Goal: Task Accomplishment & Management: Complete application form

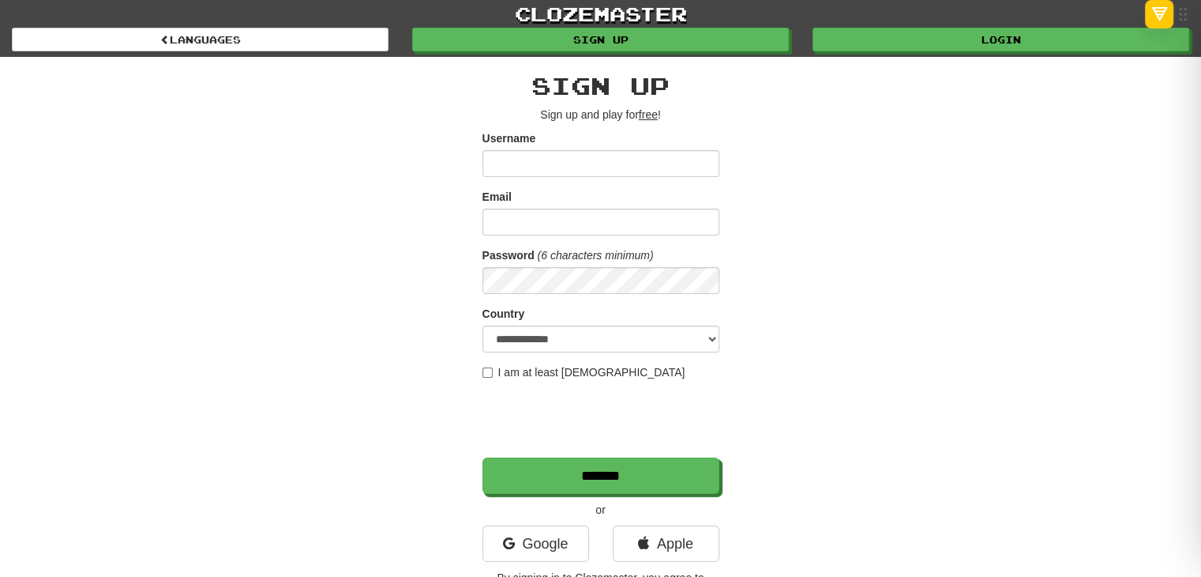
click at [488, 365] on label "I am at least [DEMOGRAPHIC_DATA]" at bounding box center [584, 372] width 203 height 16
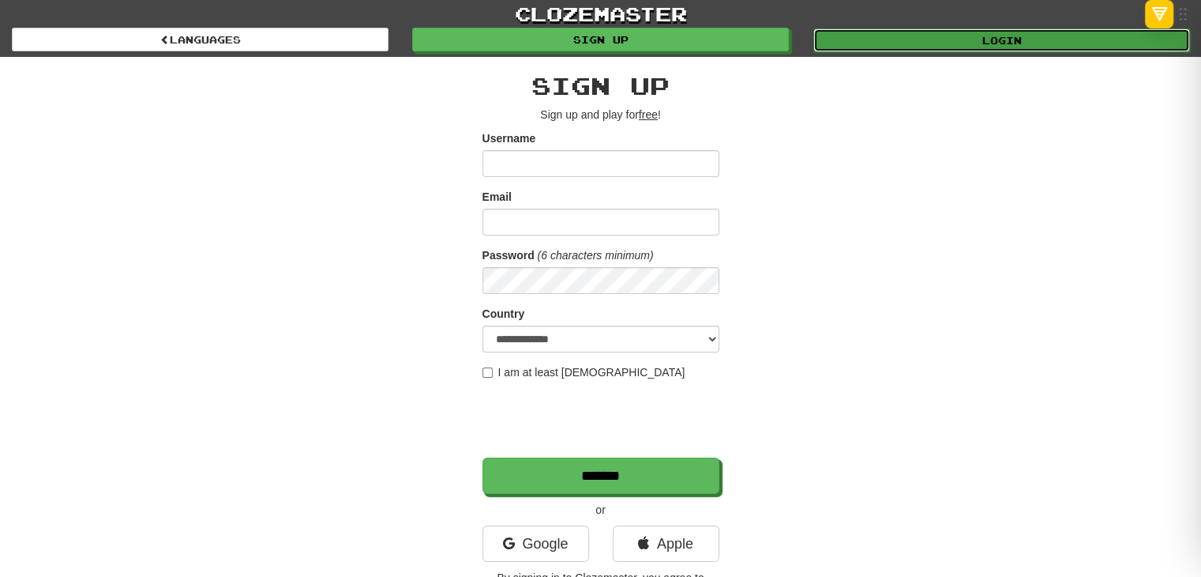
click at [596, 48] on link "Login" at bounding box center [1002, 40] width 377 height 24
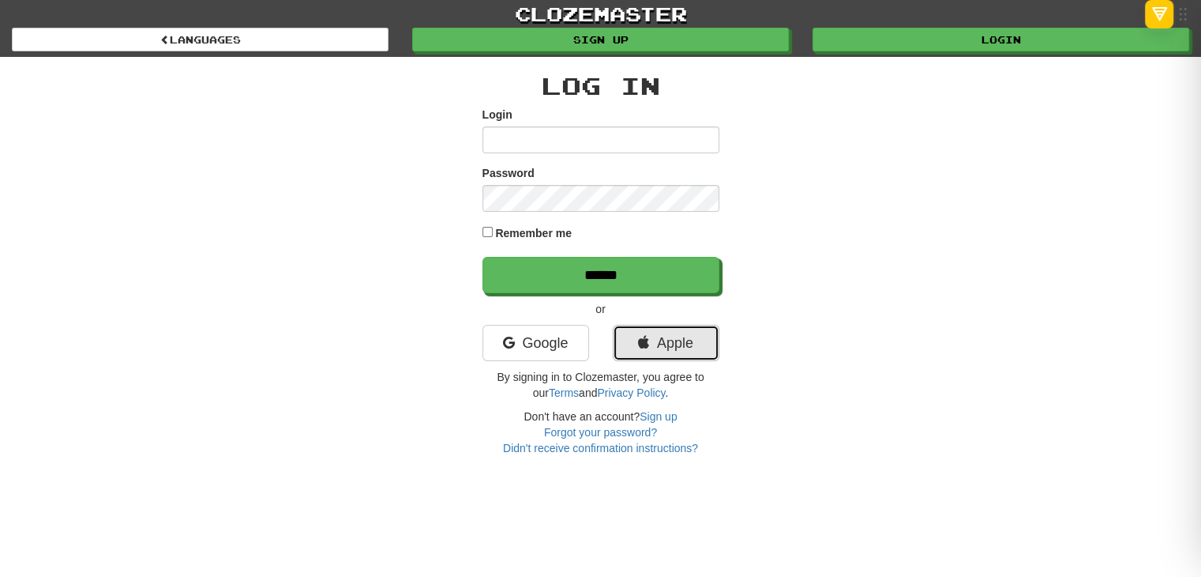
click at [697, 335] on link "Apple" at bounding box center [666, 343] width 107 height 36
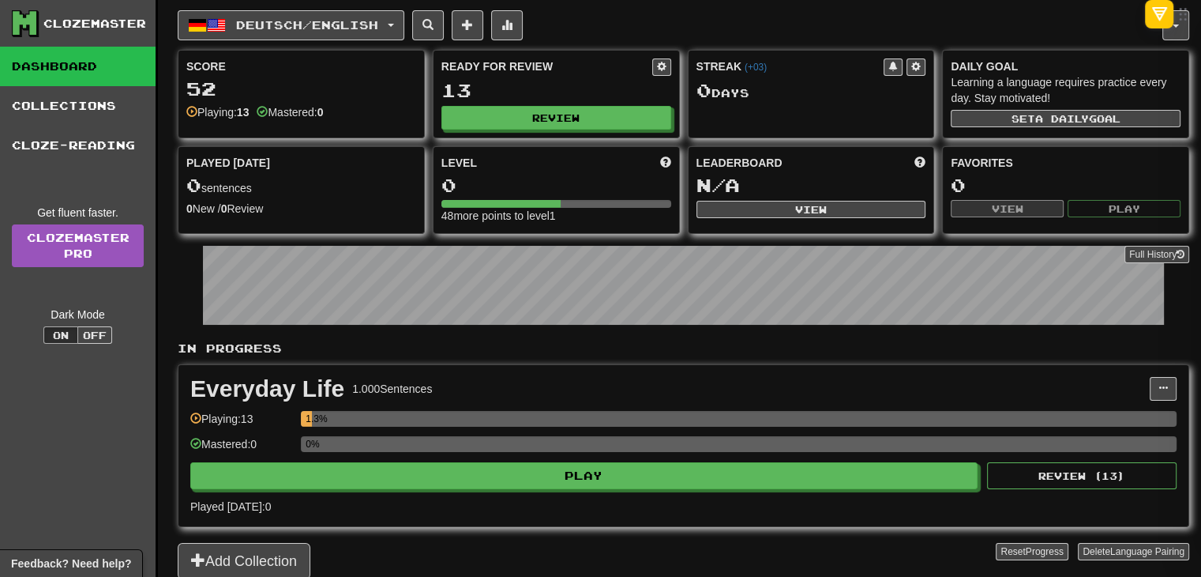
click at [801, 425] on div "1.3%" at bounding box center [739, 424] width 876 height 26
